Goal: Task Accomplishment & Management: Manage account settings

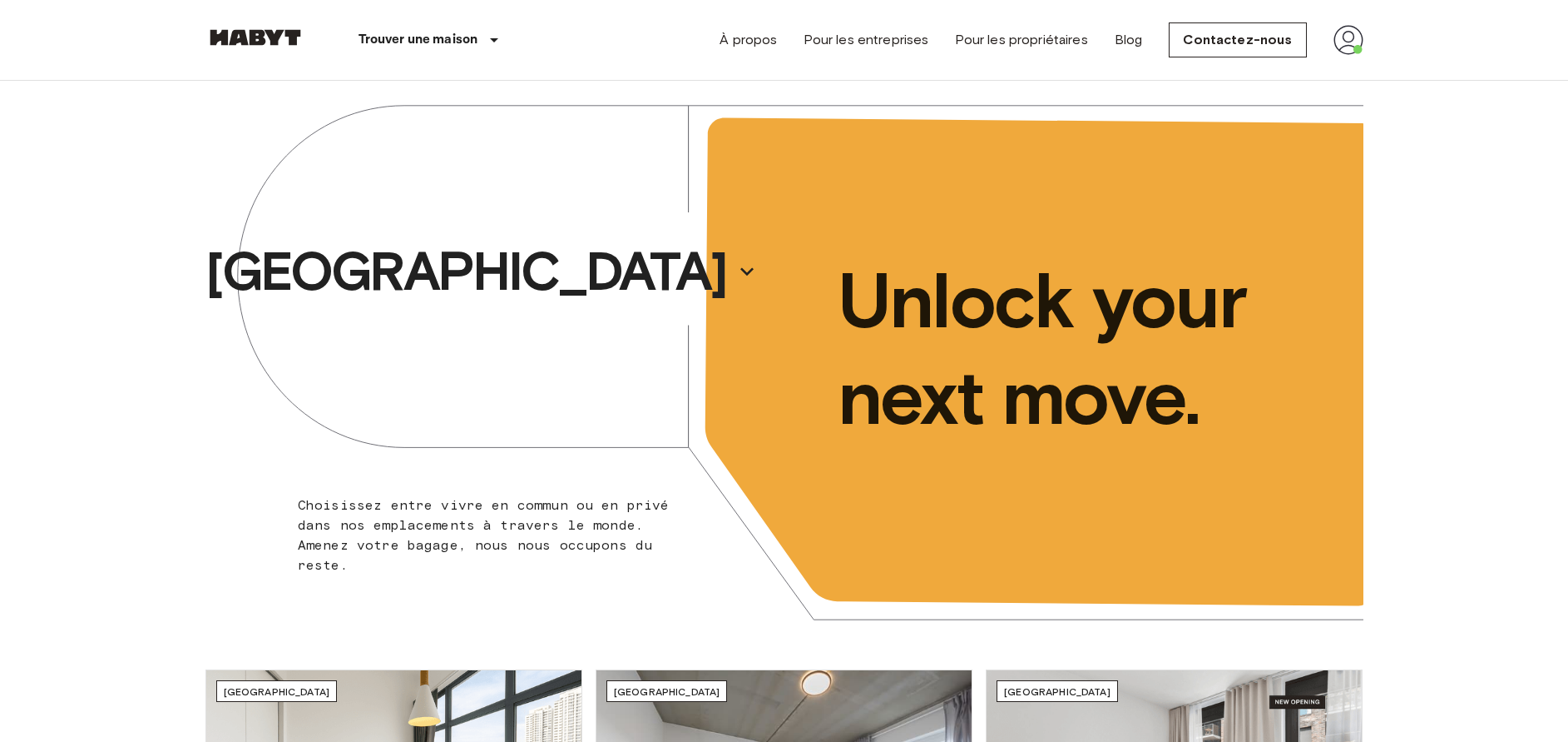
click at [1353, 41] on img at bounding box center [1349, 40] width 30 height 30
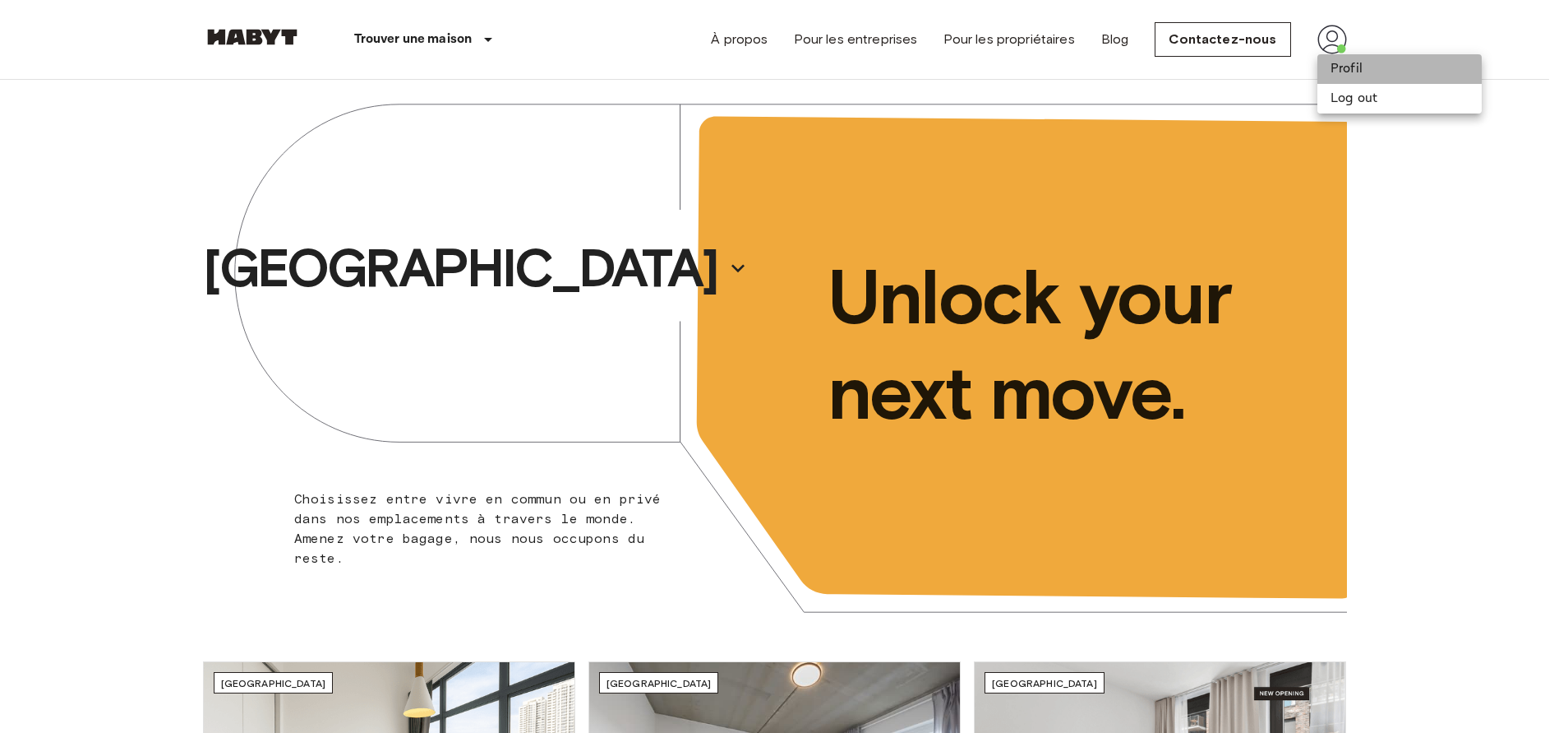
click at [1354, 57] on li "Profil" at bounding box center [1400, 69] width 165 height 29
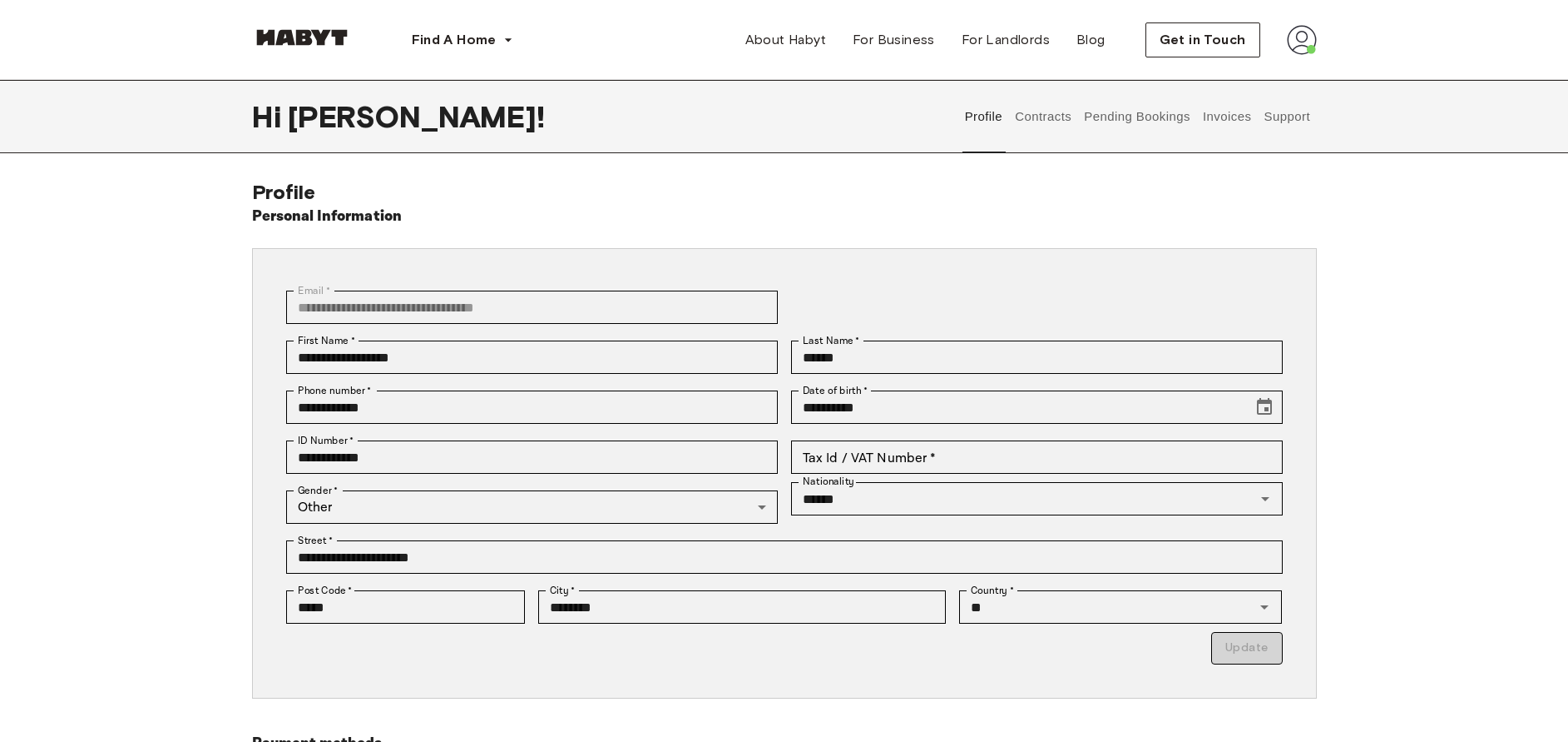
click at [1235, 114] on button "Invoices" at bounding box center [1226, 117] width 52 height 73
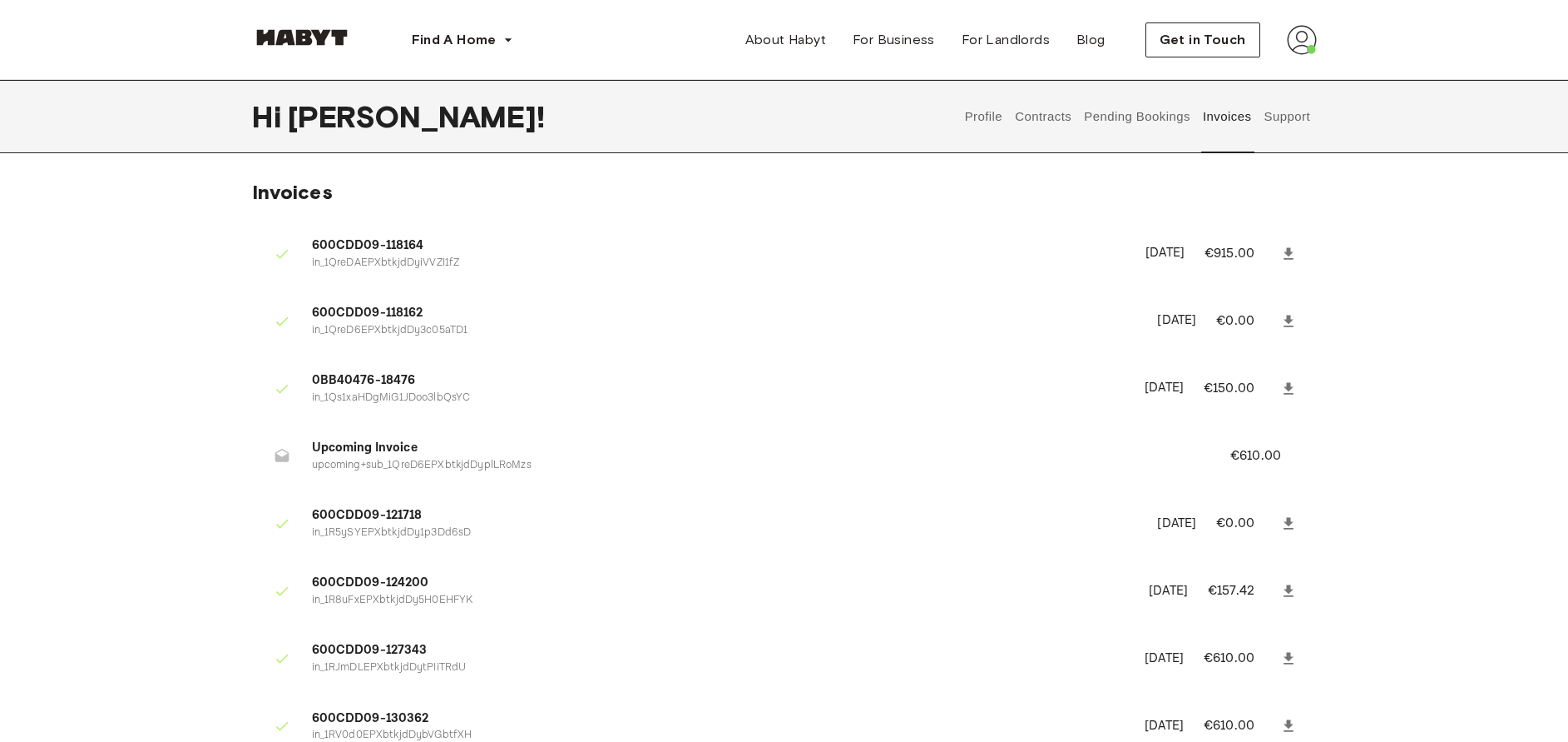
click at [1267, 112] on button "Support" at bounding box center [1287, 117] width 50 height 73
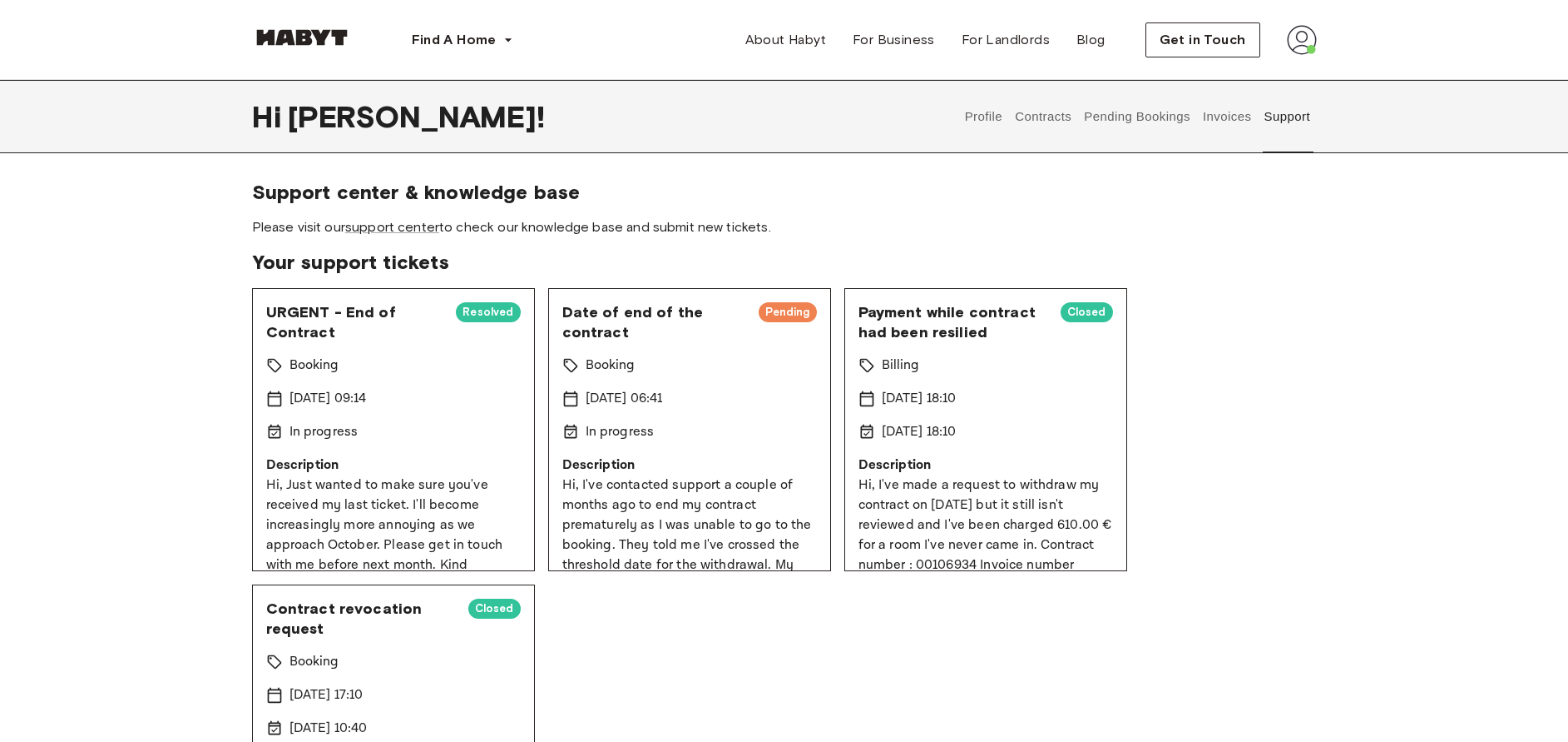
scroll to position [138, 0]
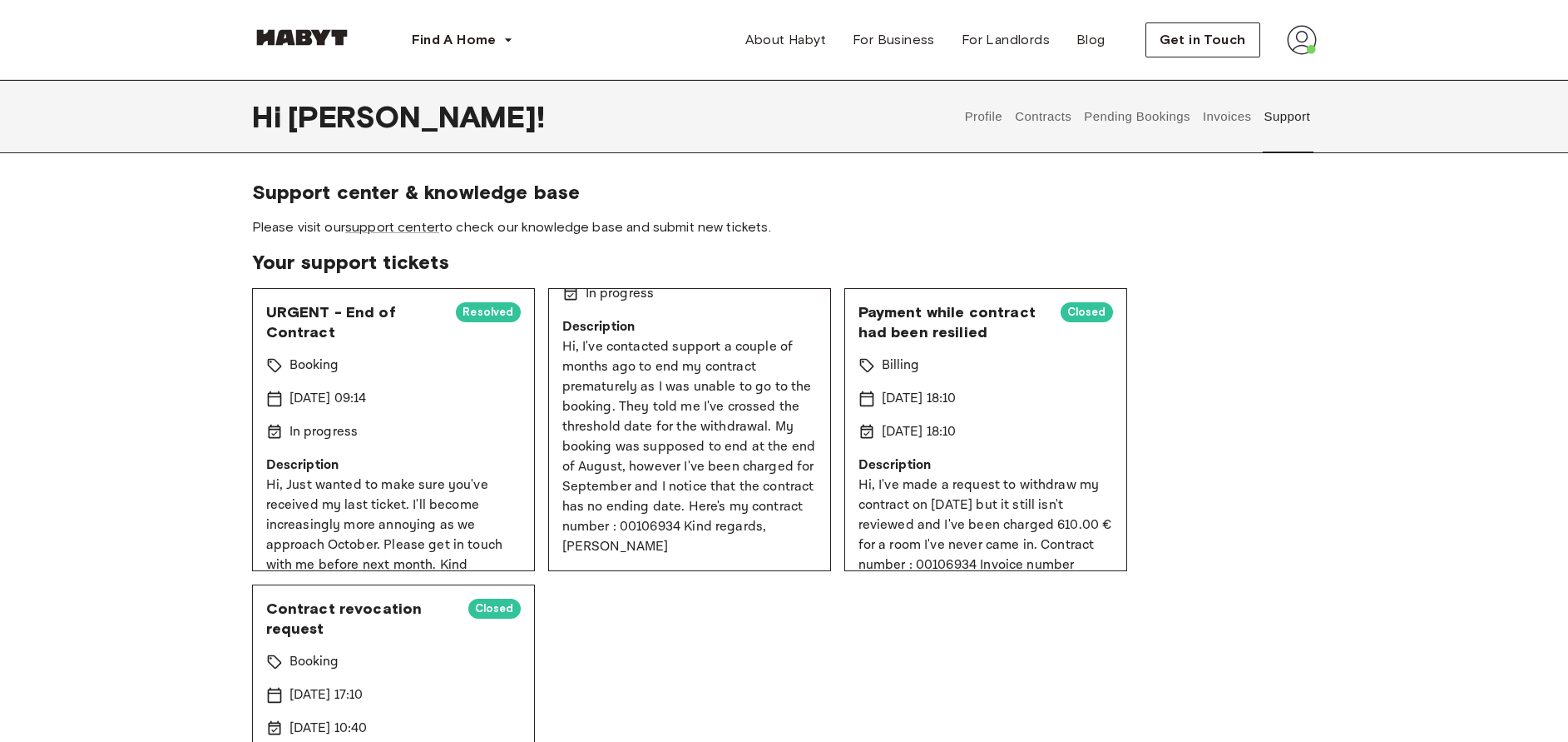
click at [653, 434] on p "Hi, I've contacted support a couple of months ago to end my contract prematurel…" at bounding box center [690, 447] width 255 height 219
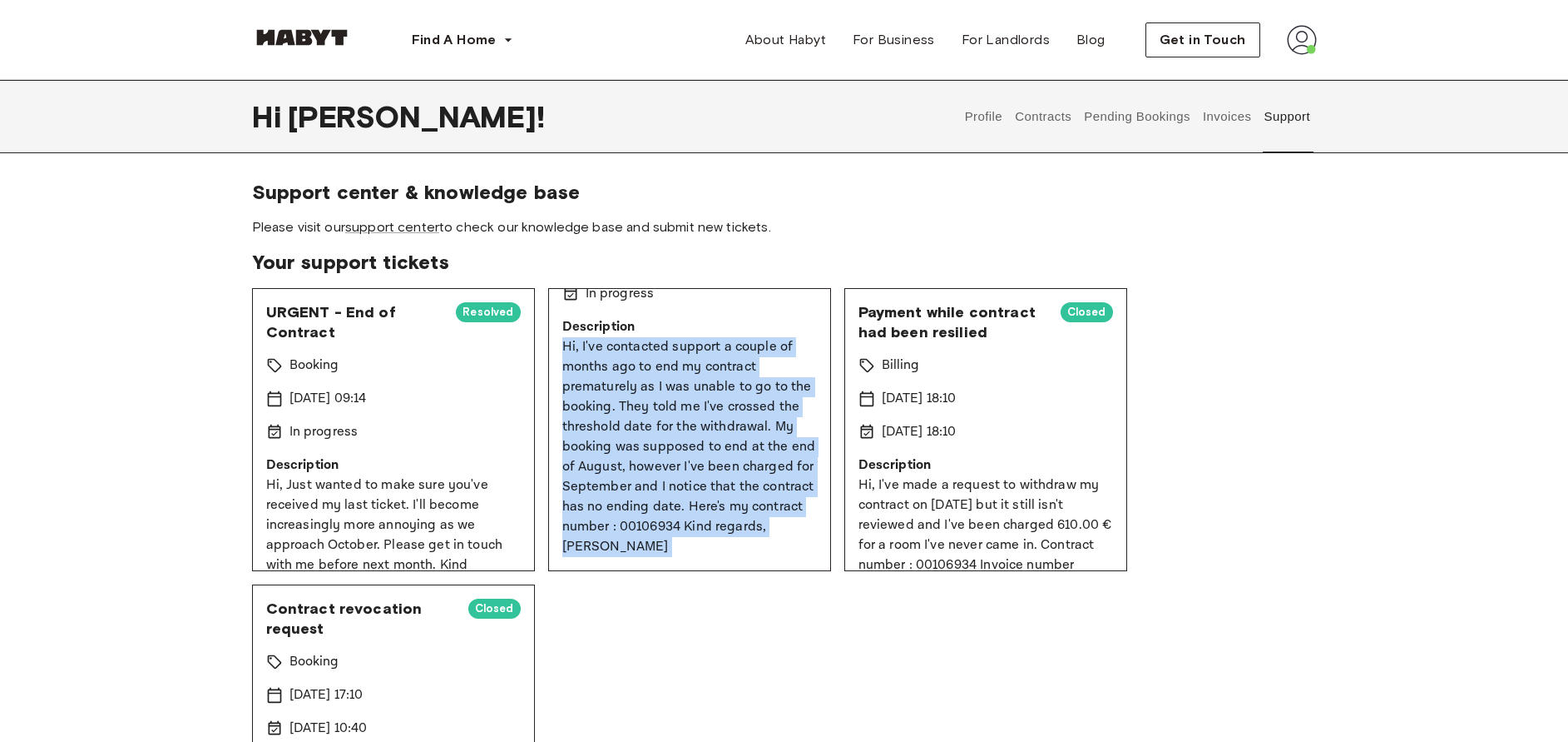
click at [653, 434] on p "Hi, I've contacted support a couple of months ago to end my contract prematurel…" at bounding box center [690, 447] width 255 height 219
drag, startPoint x: 653, startPoint y: 434, endPoint x: 747, endPoint y: 565, distance: 161.2
click at [747, 565] on div "Date of end of the contract Pending Booking 1 Sep 2025 06:41 In progress Descri…" at bounding box center [689, 430] width 282 height 283
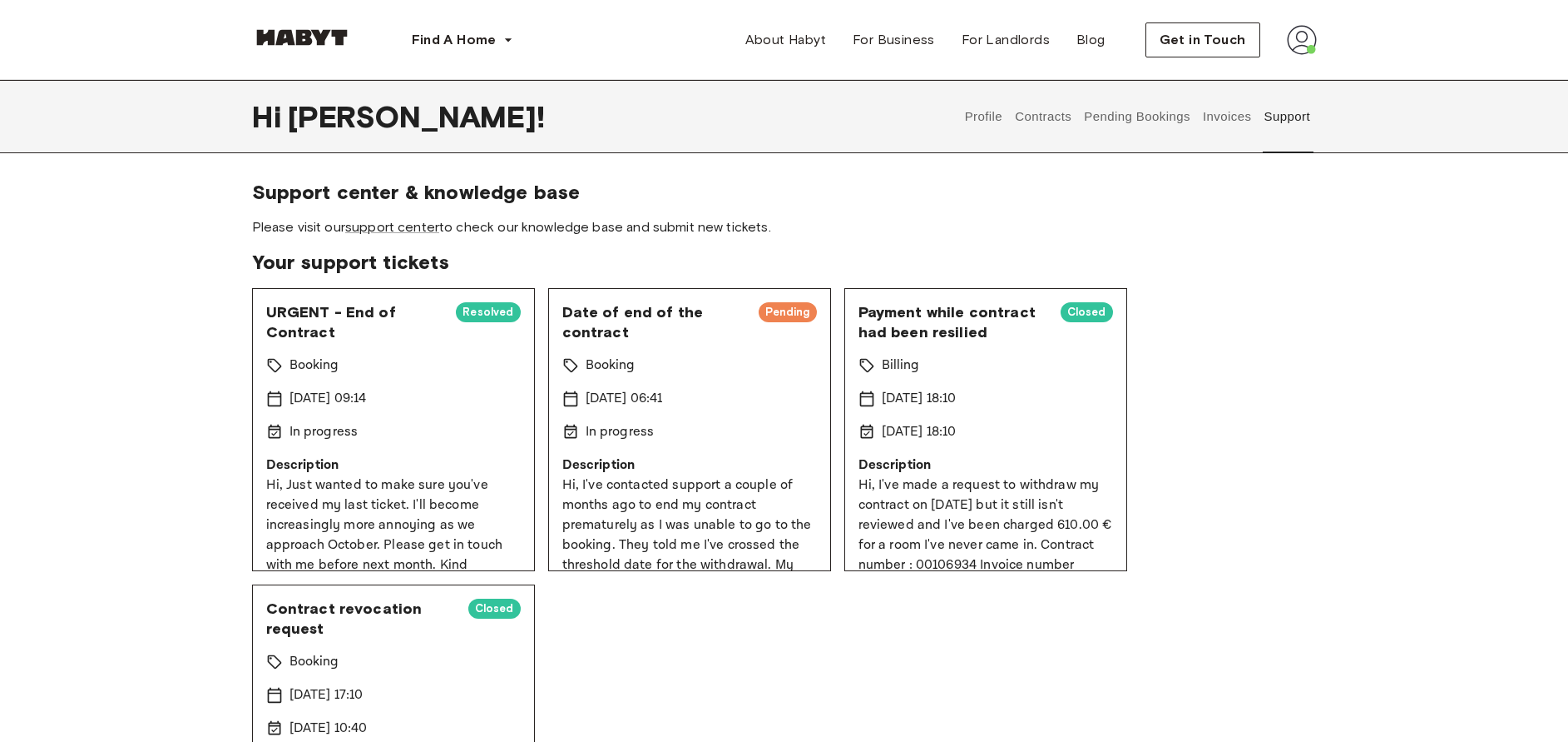
click at [744, 394] on div "[DATE] 06:41" at bounding box center [690, 398] width 255 height 20
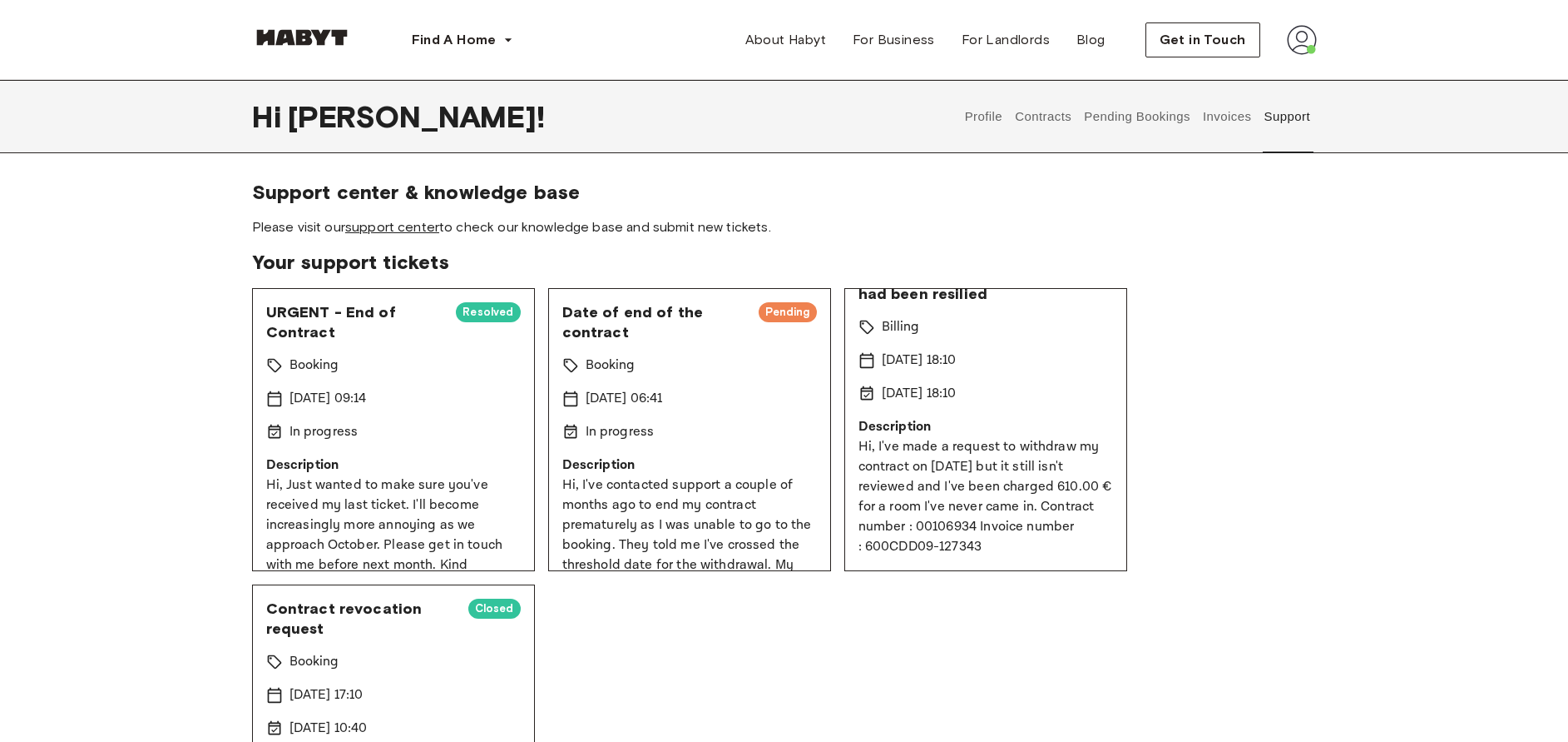
click at [380, 228] on link "support center" at bounding box center [392, 227] width 94 height 16
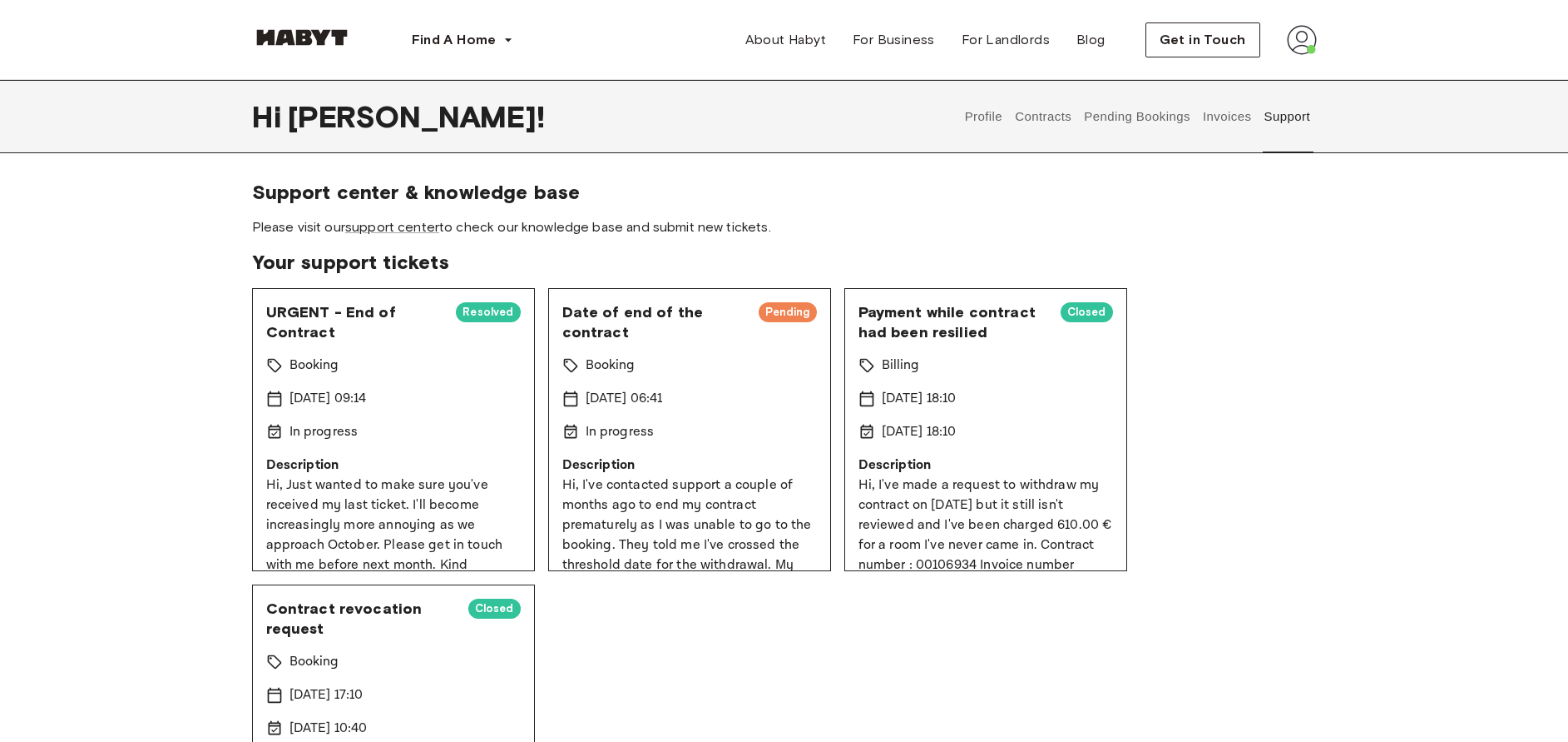
click at [1031, 114] on button "Contracts" at bounding box center [1044, 117] width 61 height 73
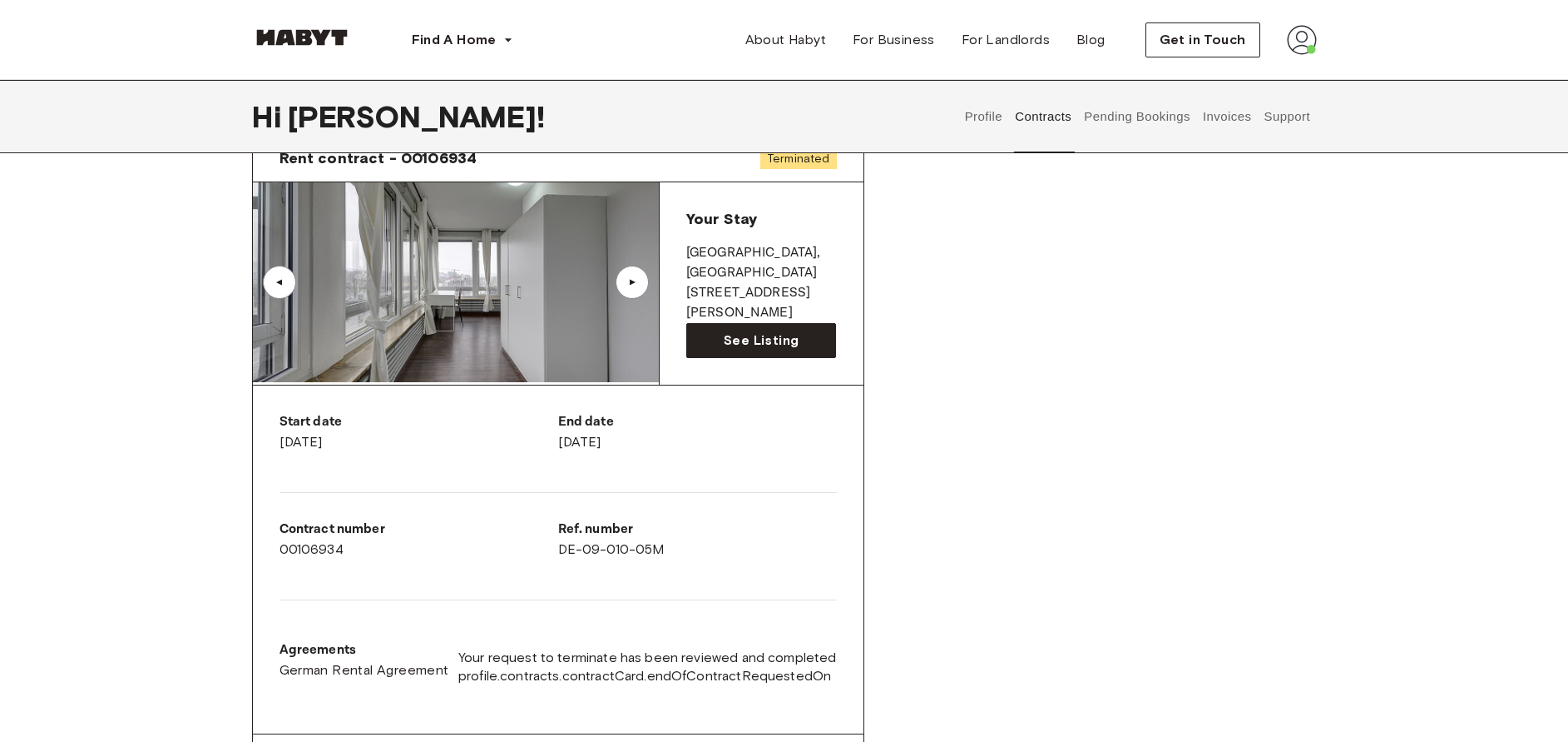
scroll to position [87, 0]
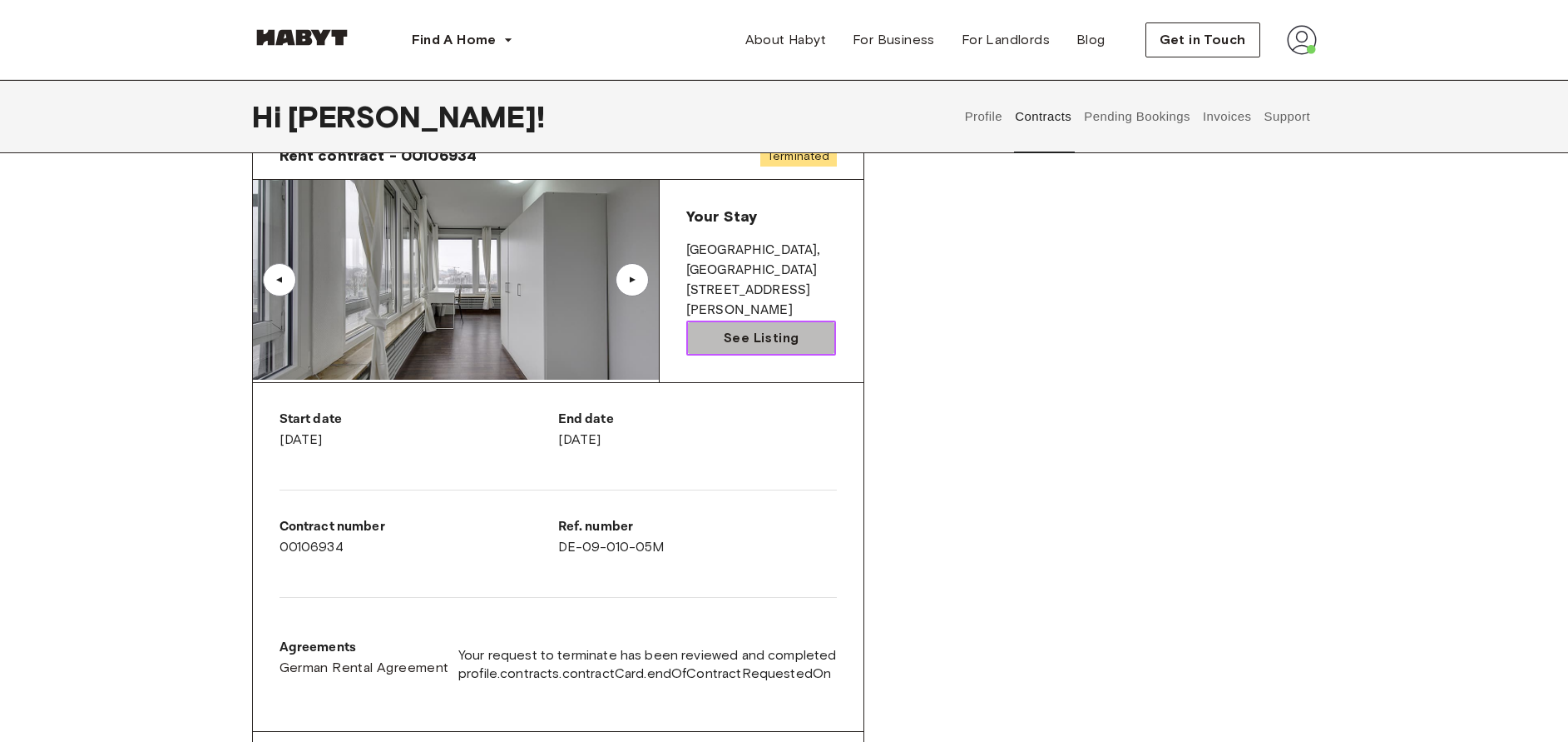
click at [781, 340] on span "See Listing" at bounding box center [761, 338] width 75 height 20
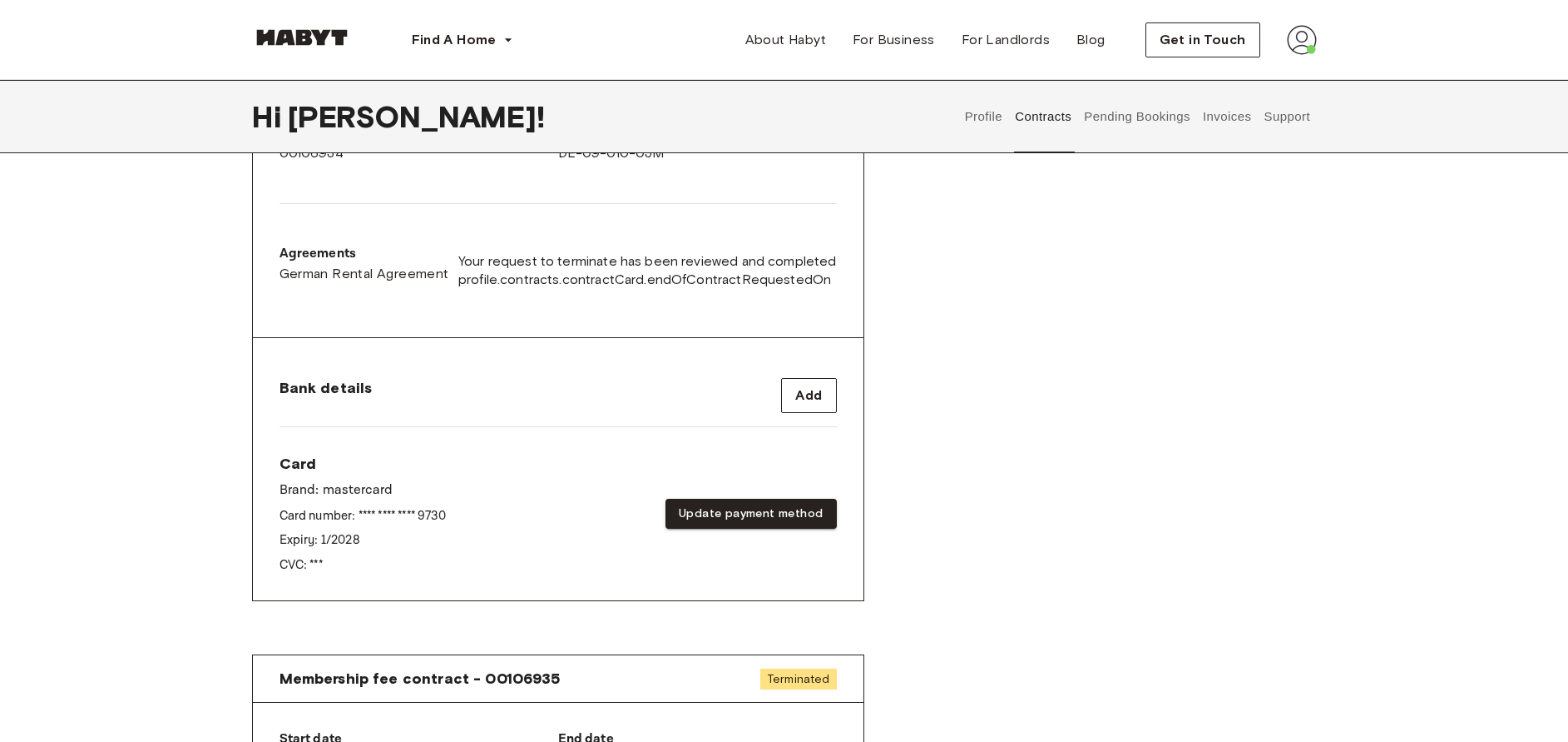
scroll to position [485, 0]
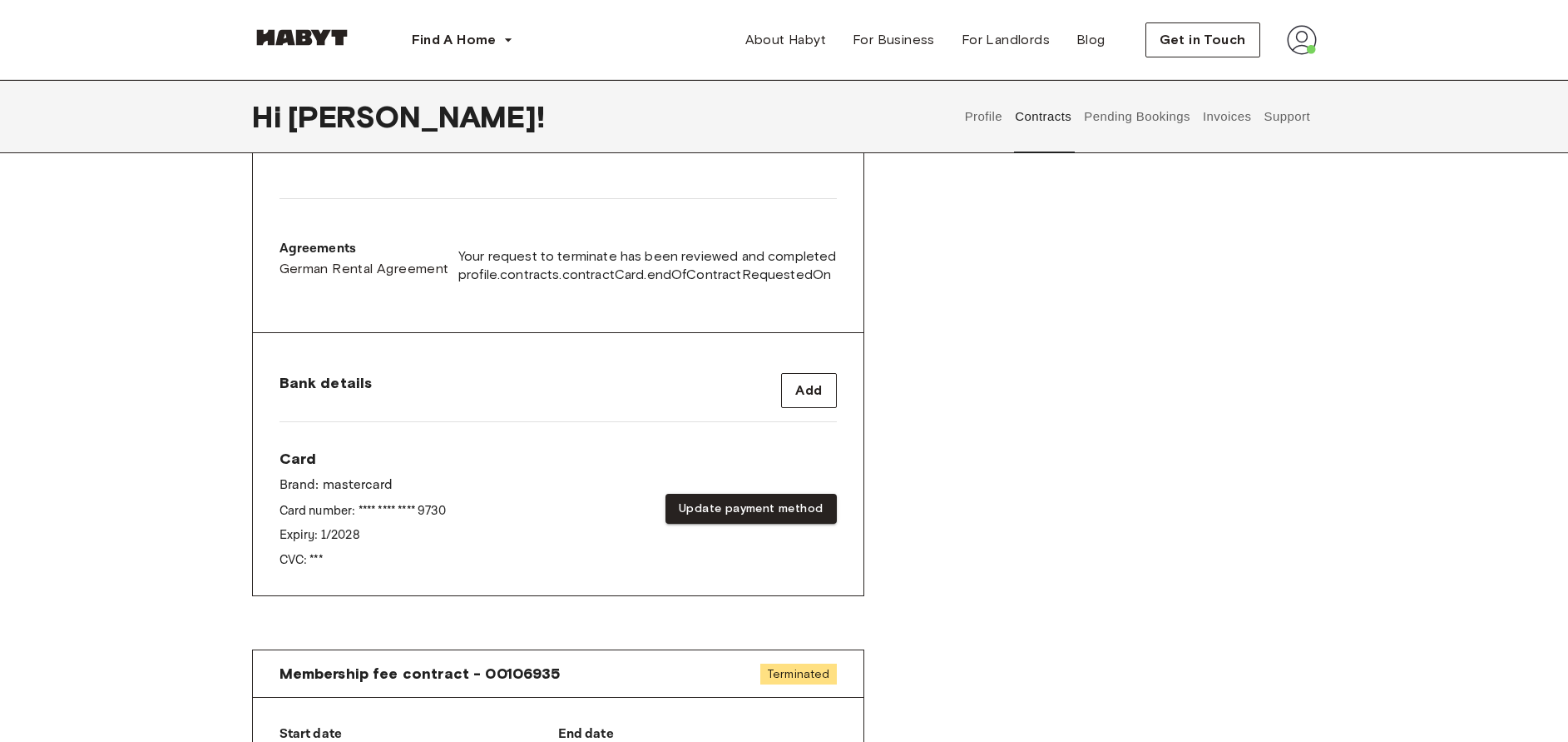
click at [184, 454] on div "Contracts Rent contract - 00106934 Terminated ▲ ▲ Your Stay [STREET_ADDRESS][PE…" at bounding box center [784, 339] width 1568 height 1288
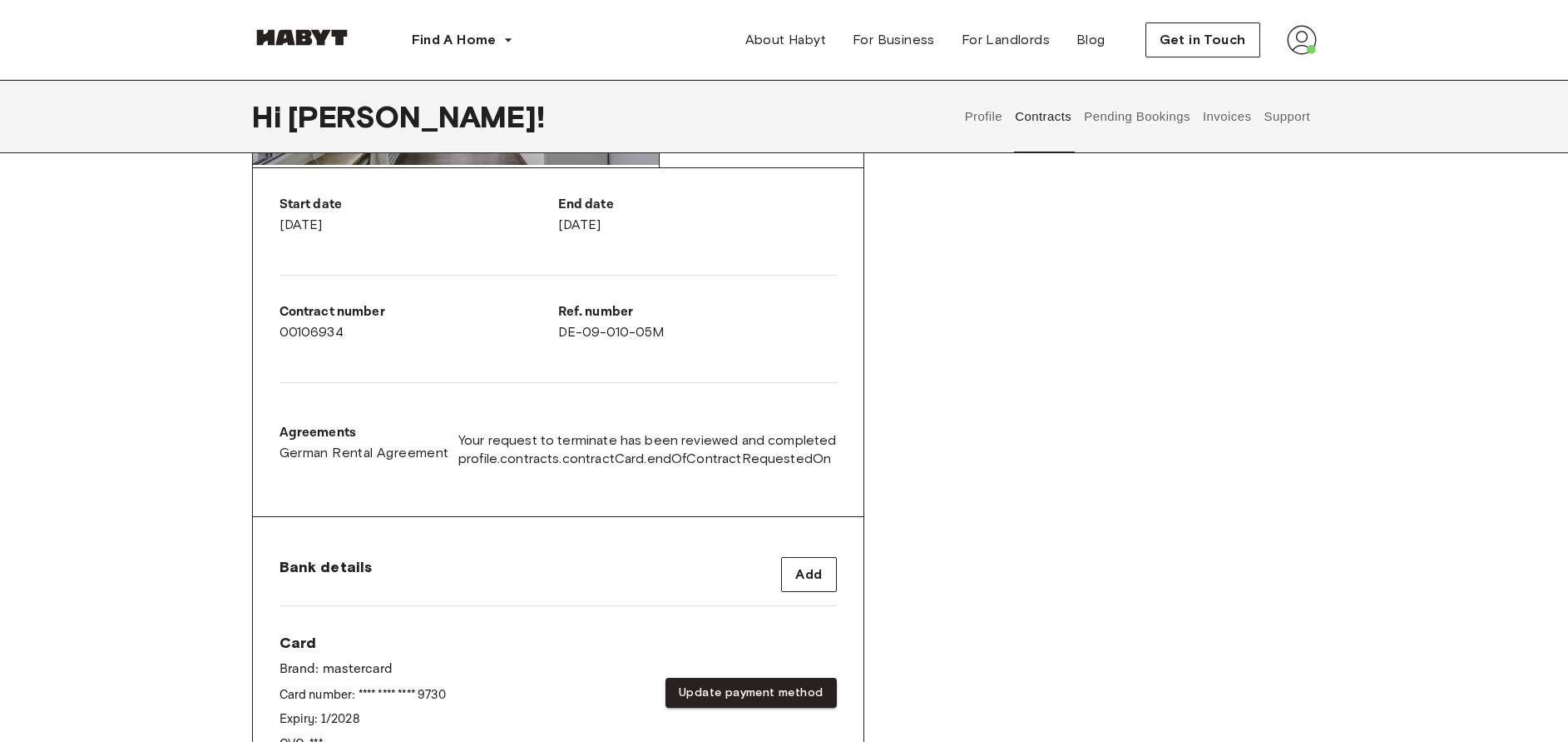
scroll to position [298, 0]
